Goal: Check status

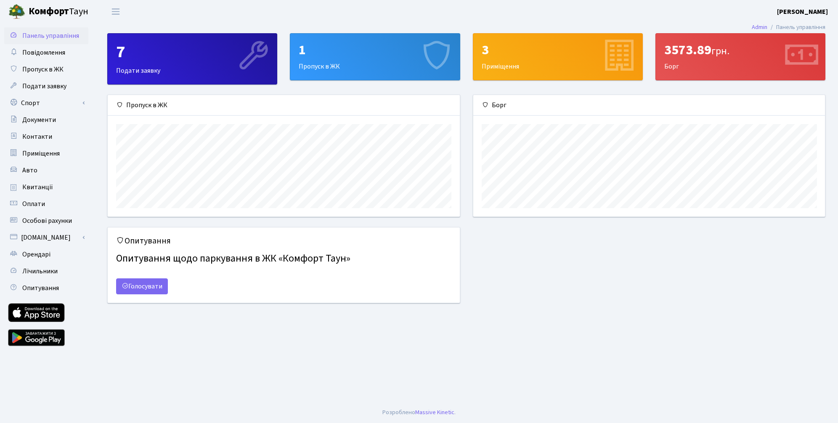
scroll to position [122, 352]
click at [45, 190] on span "Квитанції" at bounding box center [37, 187] width 31 height 9
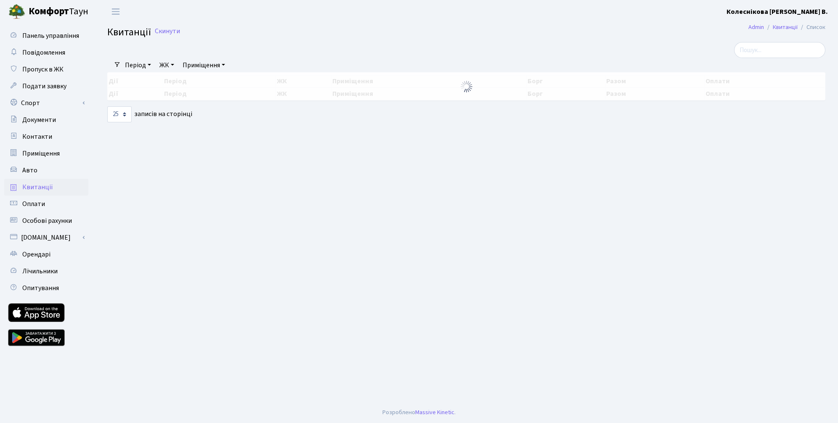
select select "25"
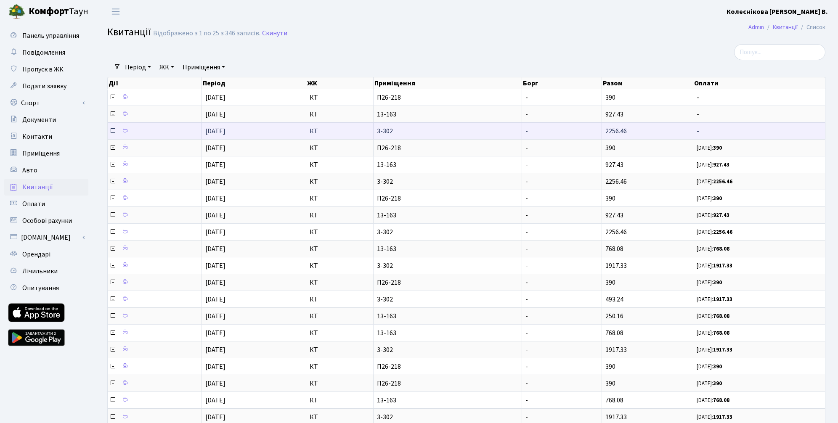
click at [113, 131] on icon at bounding box center [112, 130] width 7 height 7
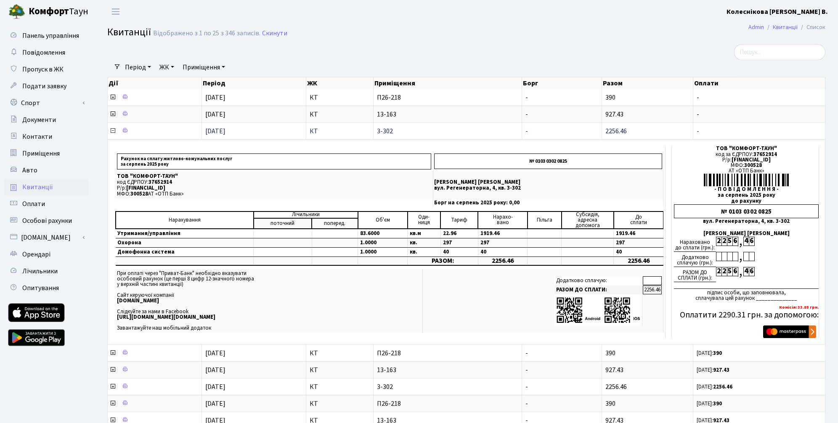
click at [113, 131] on icon at bounding box center [112, 130] width 7 height 7
